Goal: Transaction & Acquisition: Register for event/course

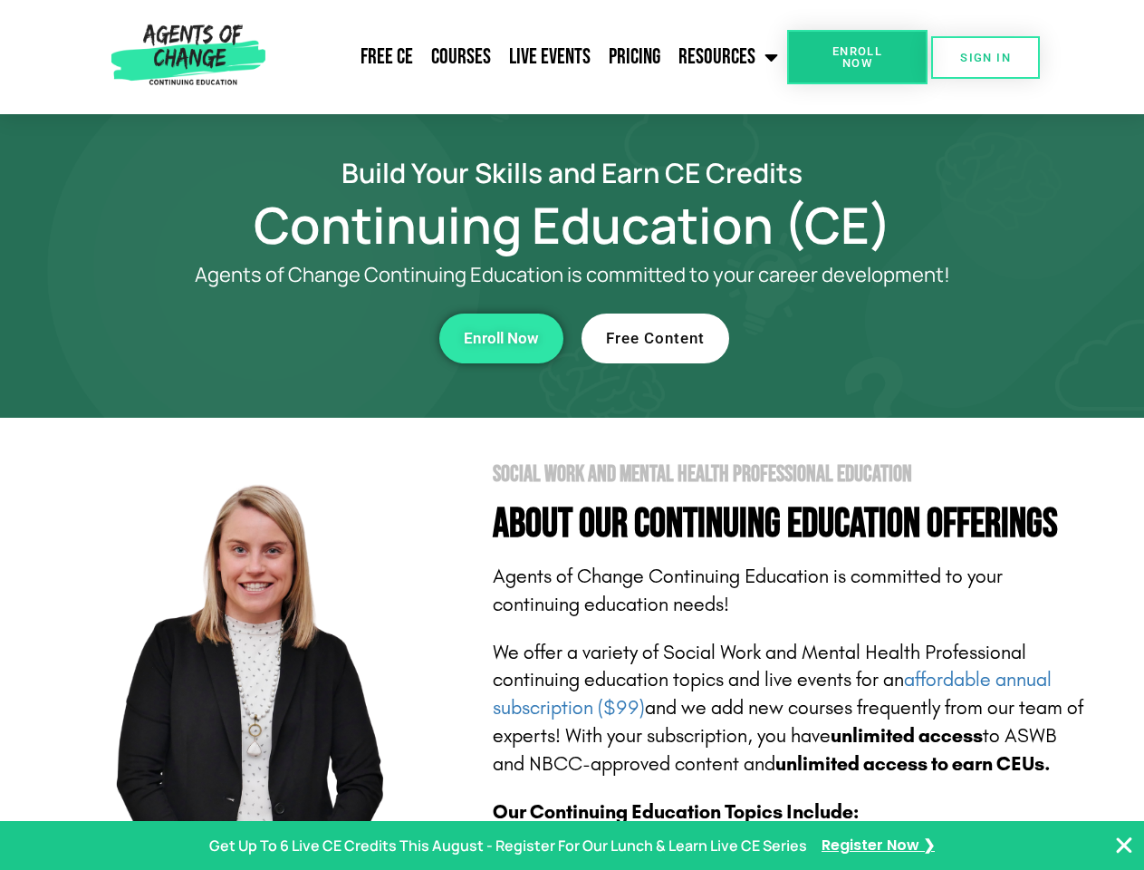
click at [572, 435] on section "Social Work and Mental Health Professional Education About Our Continuing Educa…" at bounding box center [572, 798] width 1144 height 761
click at [857, 57] on span "Enroll Now" at bounding box center [857, 57] width 82 height 24
click at [986, 57] on span "SIGN IN" at bounding box center [985, 58] width 51 height 12
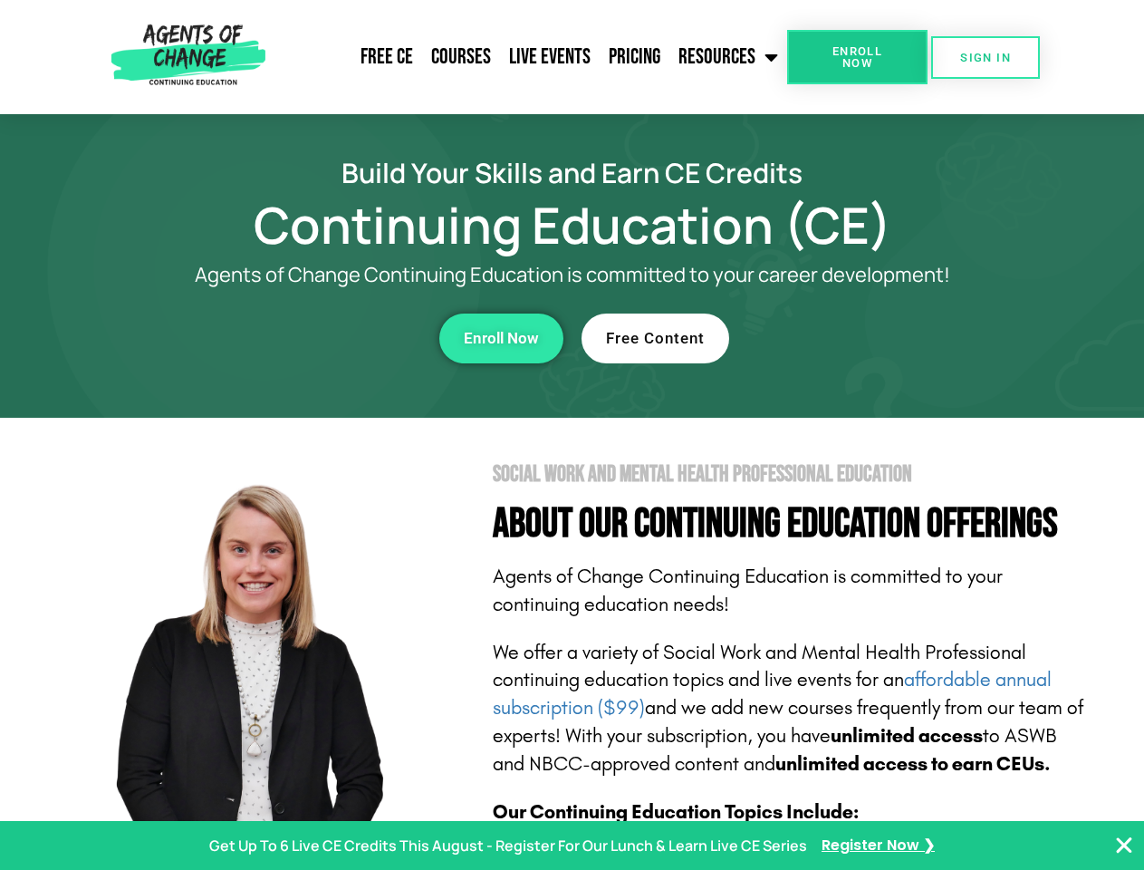
click at [314, 338] on div "Enroll Now" at bounding box center [314, 338] width 498 height 50
click at [501, 338] on span "Enroll Now" at bounding box center [501, 338] width 75 height 15
